Goal: Check status: Check status

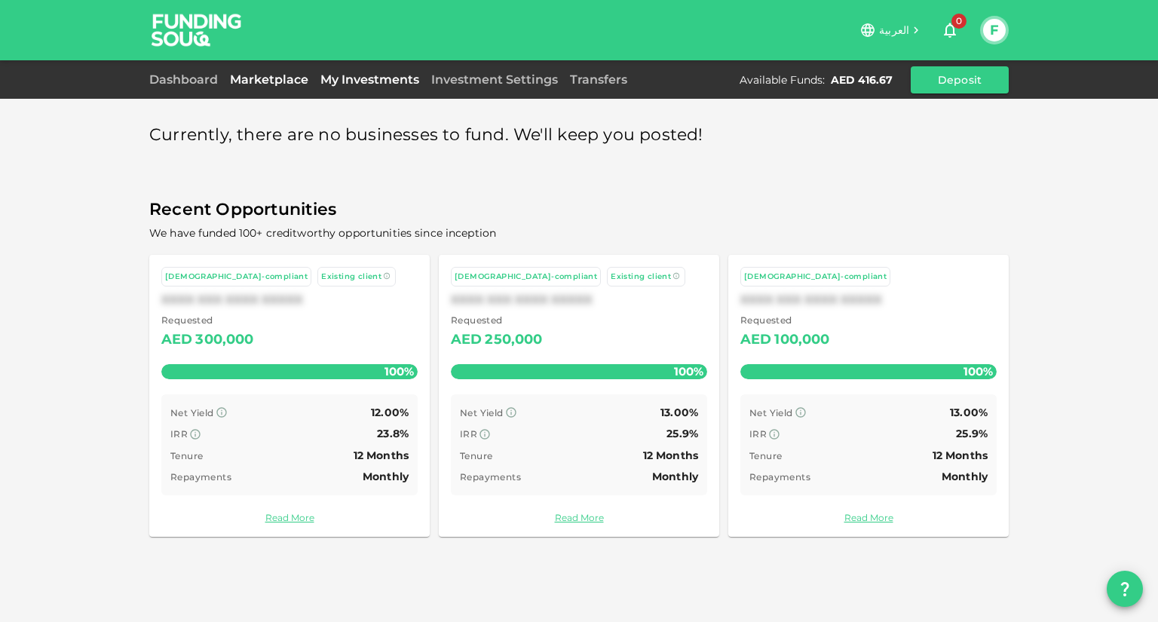
click at [345, 80] on link "My Investments" at bounding box center [369, 79] width 111 height 14
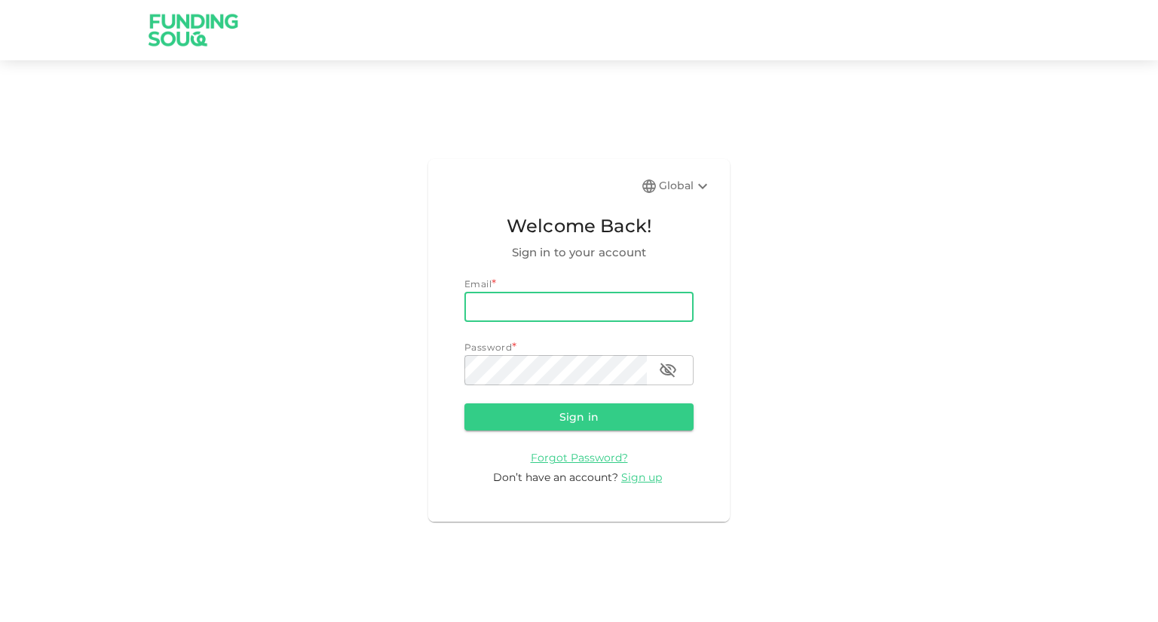
click at [561, 308] on input "email" at bounding box center [578, 307] width 229 height 30
type input "[EMAIL_ADDRESS][DOMAIN_NAME]"
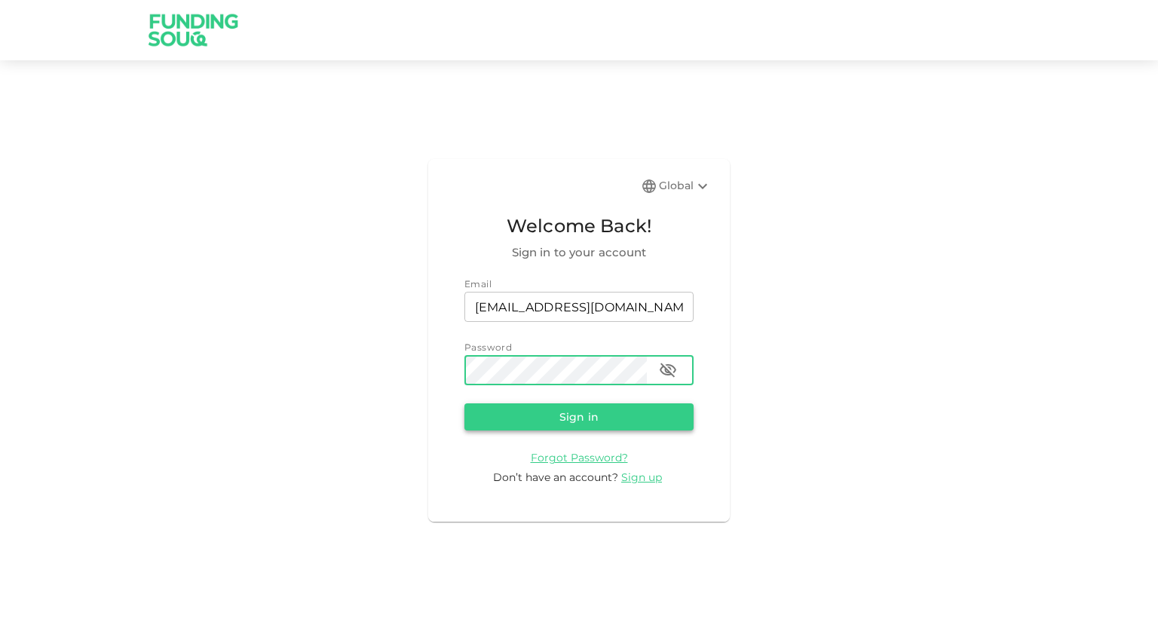
click at [586, 413] on button "Sign in" at bounding box center [578, 416] width 229 height 27
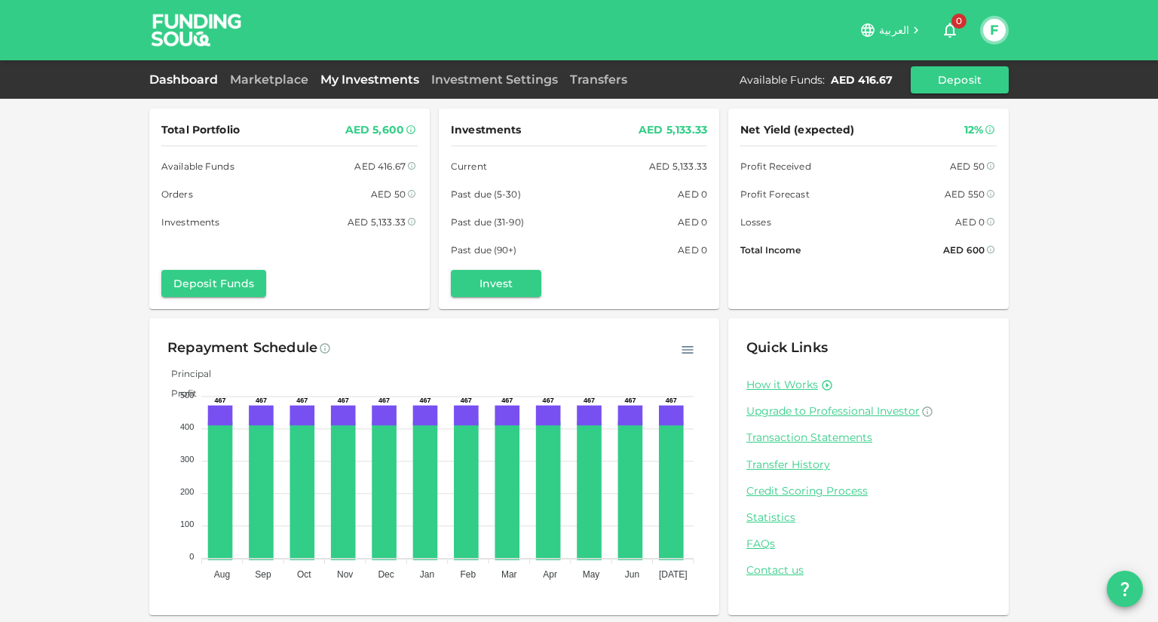
click at [378, 83] on link "My Investments" at bounding box center [369, 79] width 111 height 14
